Goal: Check status: Check status

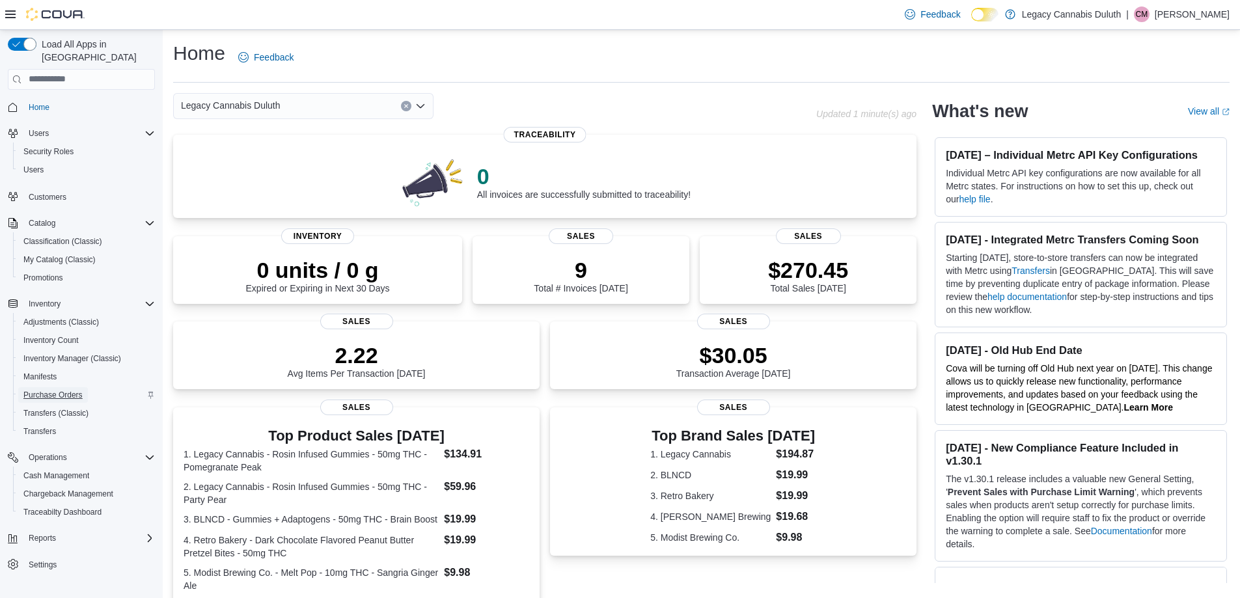
click at [55, 390] on span "Purchase Orders" at bounding box center [52, 395] width 59 height 10
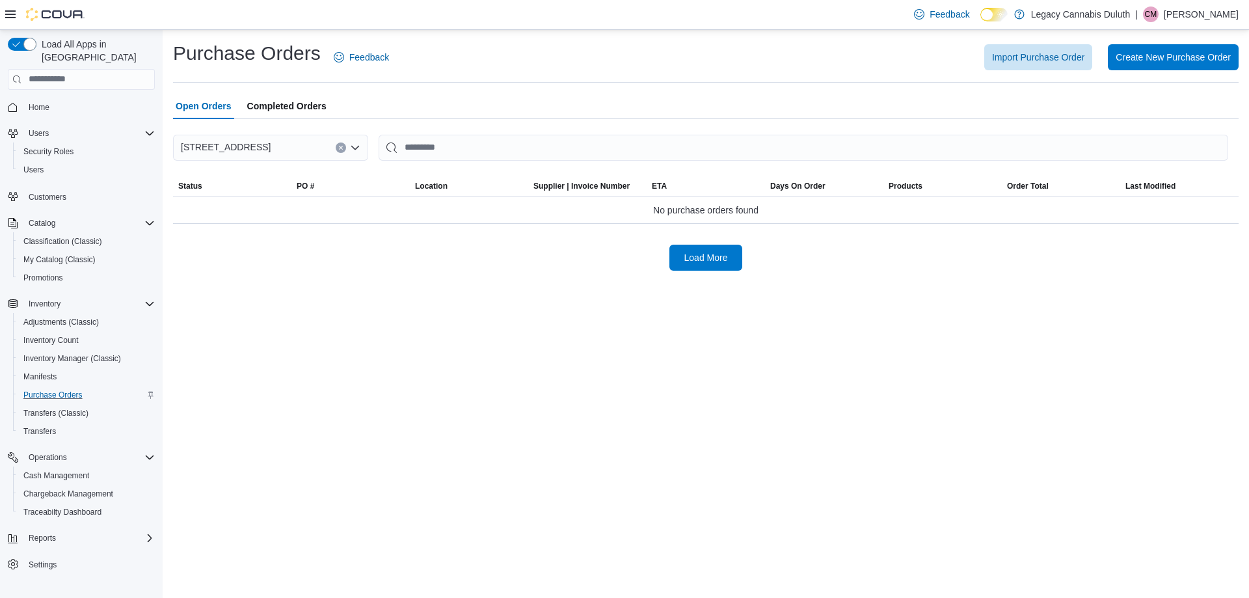
click at [206, 109] on span "Open Orders" at bounding box center [204, 106] width 56 height 26
click at [267, 109] on span "Completed Orders" at bounding box center [286, 106] width 79 height 26
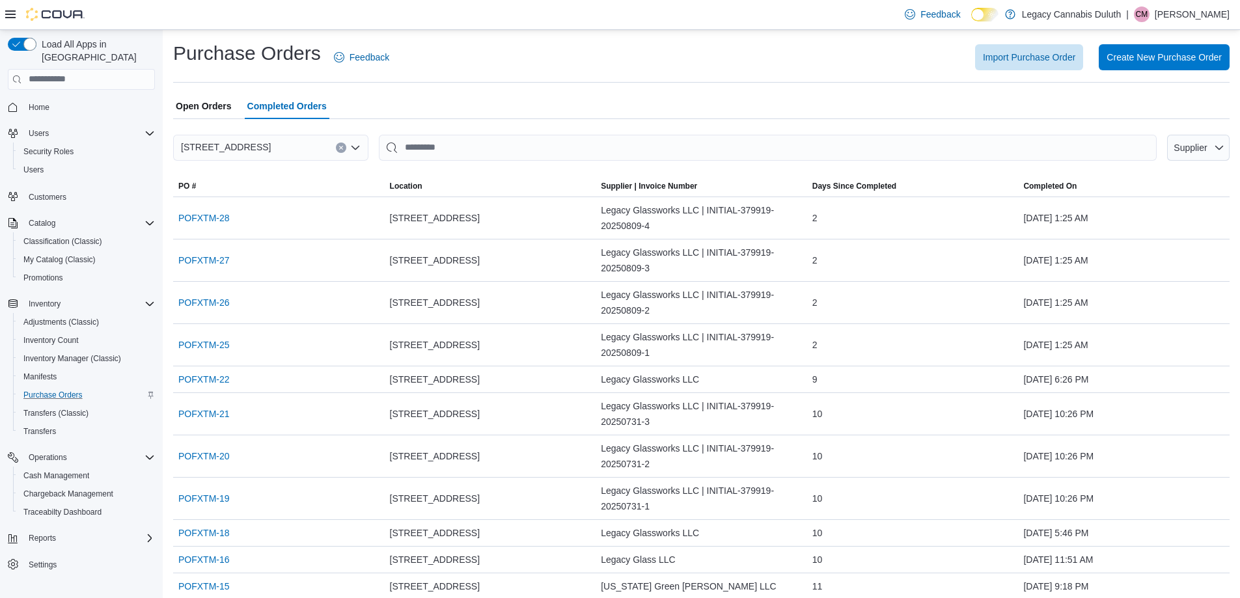
click at [218, 108] on span "Open Orders" at bounding box center [204, 106] width 56 height 26
